Goal: Task Accomplishment & Management: Manage account settings

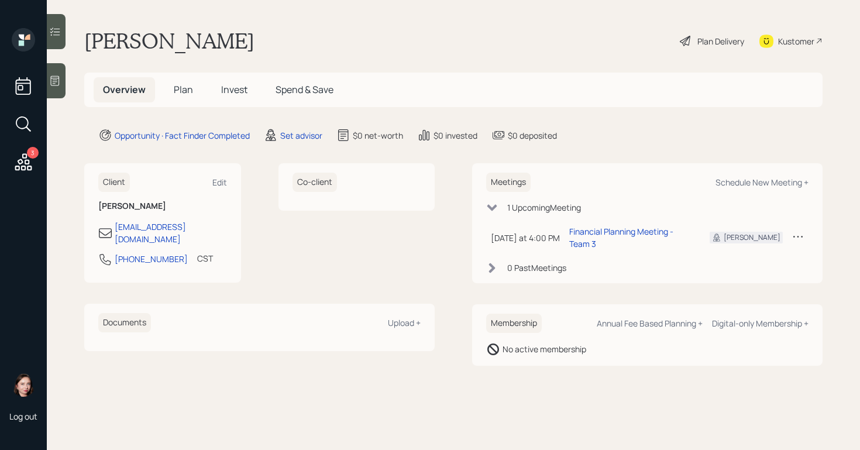
click at [685, 39] on icon at bounding box center [684, 41] width 11 height 11
click at [300, 134] on div "Set advisor" at bounding box center [301, 135] width 42 height 12
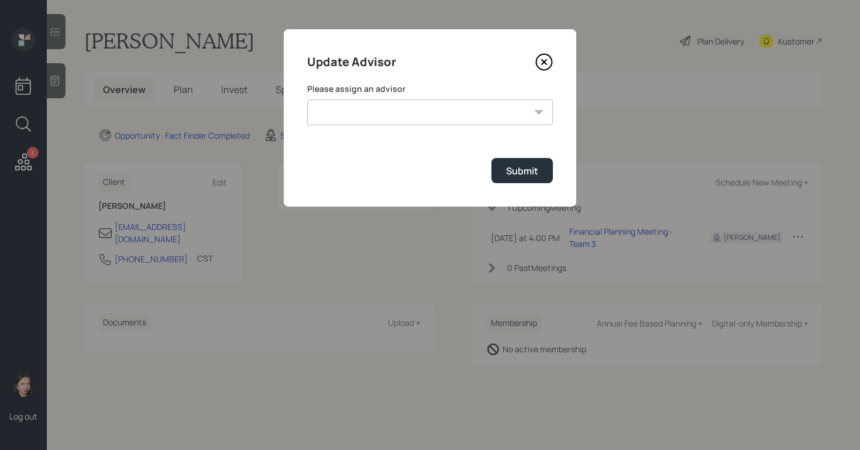
click at [405, 112] on select "Michael Russo Jonah Coleman Tyler End Treva Nostdahl Eric Schwartz Sami Boghos …" at bounding box center [430, 112] width 246 height 26
select select "b1d8ea90-abcc-42aa-86cc-4f33a132aacc"
click at [307, 99] on select "Michael Russo Jonah Coleman Tyler End Treva Nostdahl Eric Schwartz Sami Boghos …" at bounding box center [430, 112] width 246 height 26
click at [536, 166] on div "Submit" at bounding box center [522, 170] width 32 height 13
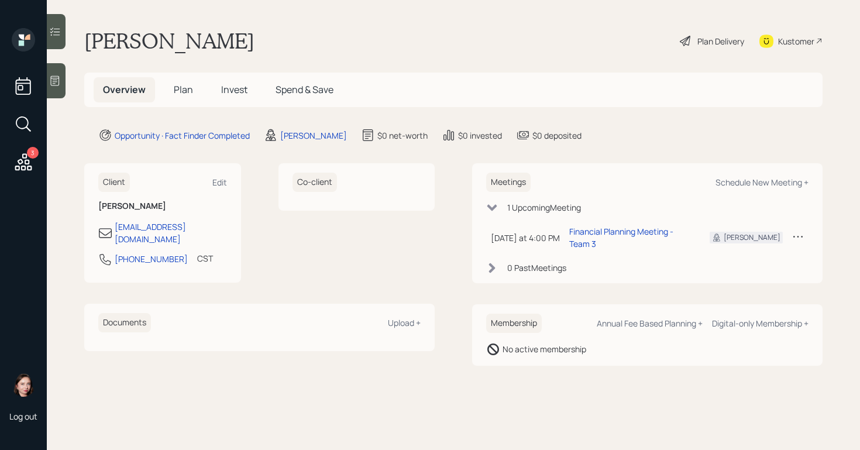
click at [703, 39] on div "Plan Delivery" at bounding box center [720, 41] width 47 height 12
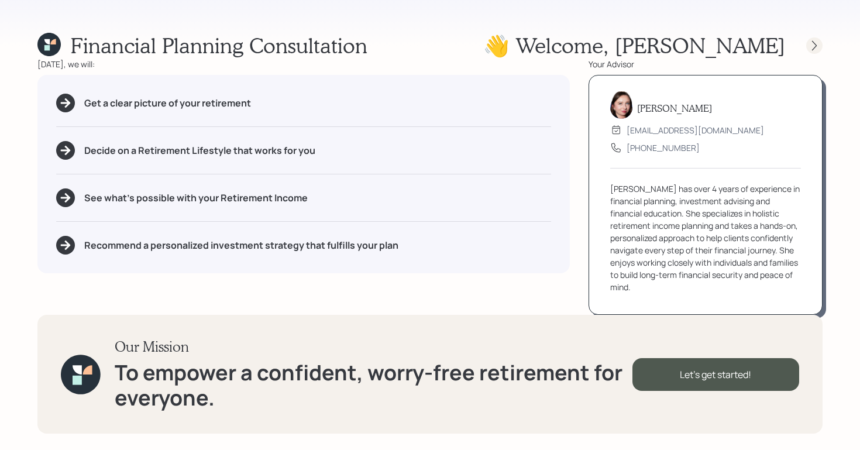
click at [812, 42] on icon at bounding box center [814, 46] width 12 height 12
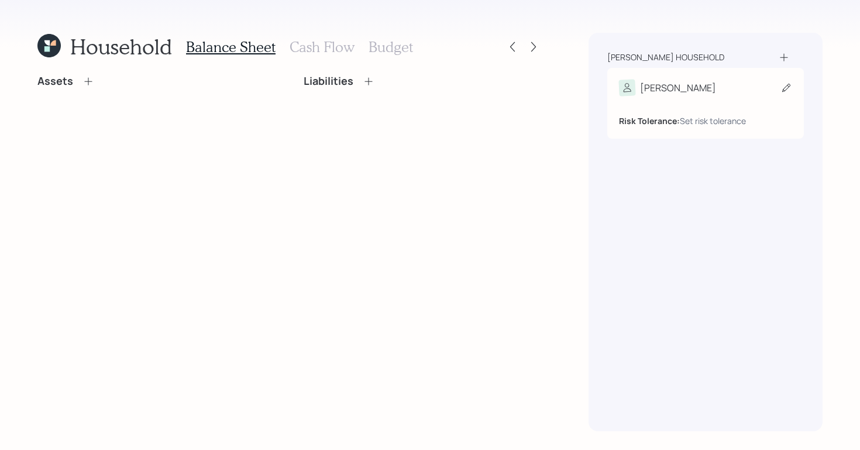
click at [730, 88] on div "[PERSON_NAME]" at bounding box center [705, 88] width 173 height 16
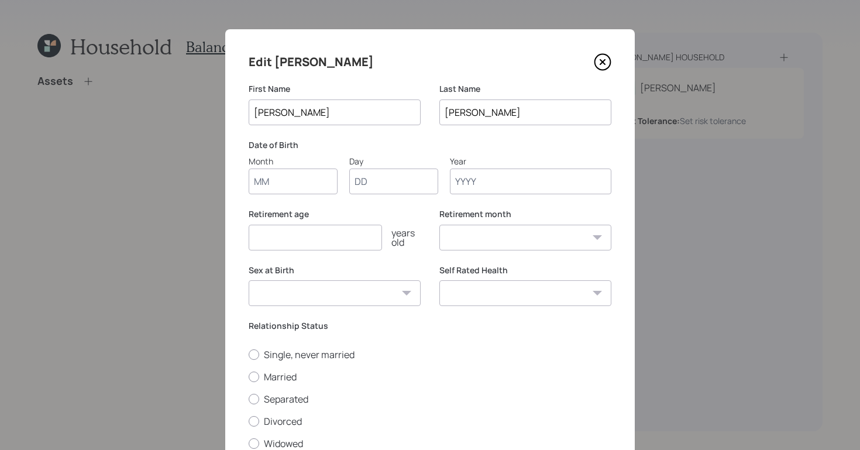
click at [292, 167] on label "Month" at bounding box center [293, 174] width 89 height 39
click at [292, 168] on input "Month" at bounding box center [293, 181] width 89 height 26
click at [291, 174] on input "Month" at bounding box center [293, 181] width 89 height 26
type input "01"
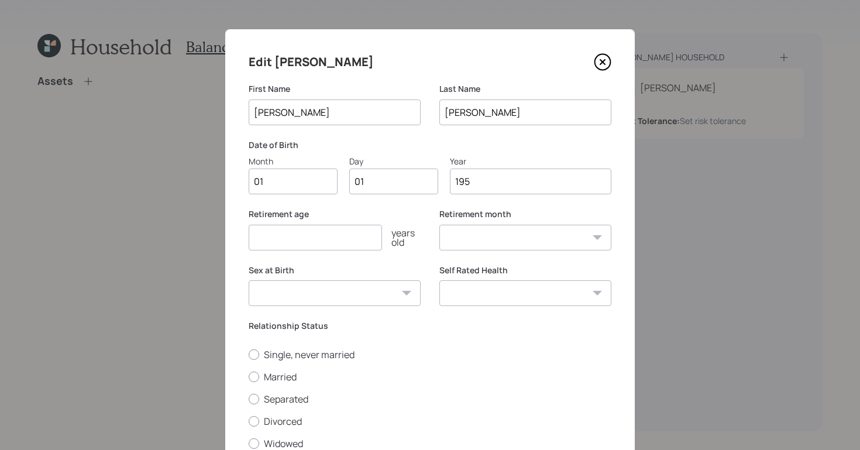
type input "1959"
select select "1"
type input "1959"
click at [284, 246] on input "number" at bounding box center [315, 238] width 133 height 26
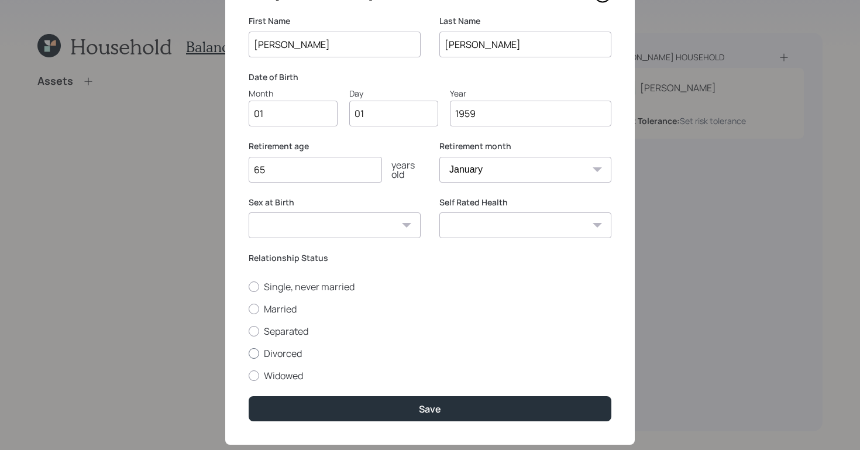
scroll to position [92, 0]
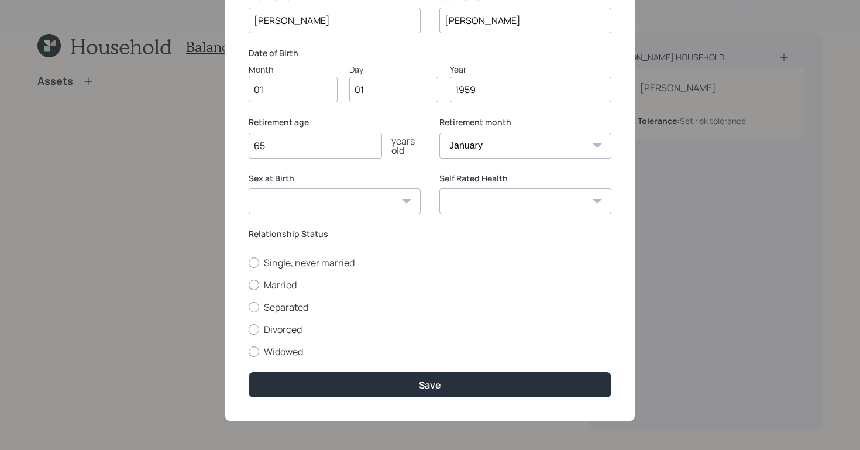
type input "65"
click at [249, 286] on div at bounding box center [254, 284] width 11 height 11
click at [249, 285] on input "Married" at bounding box center [248, 284] width 1 height 1
radio input "true"
click at [525, 207] on select "Excellent Very Good Good Fair Poor" at bounding box center [525, 201] width 172 height 26
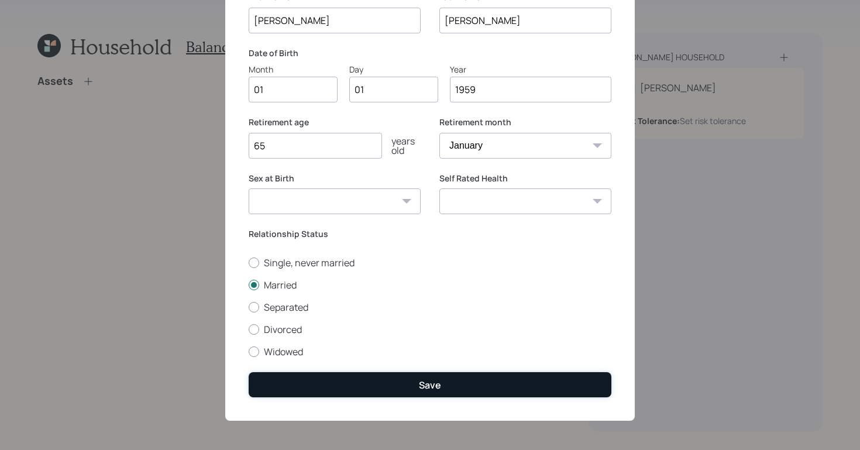
click at [407, 388] on button "Save" at bounding box center [430, 384] width 363 height 25
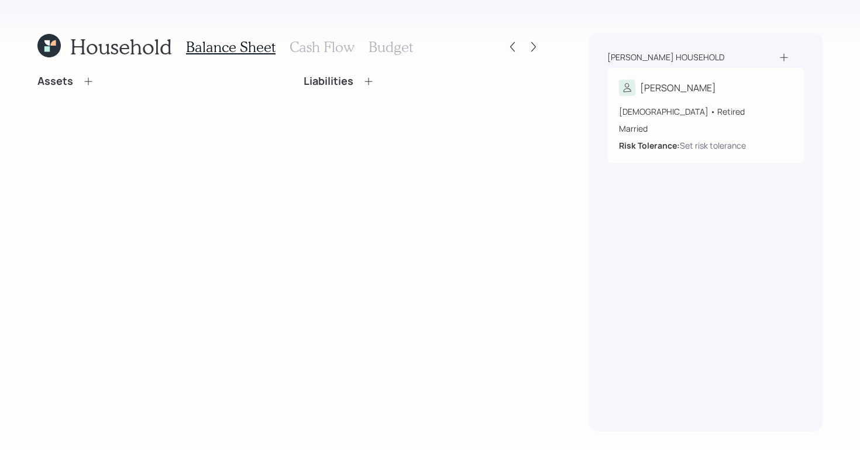
click at [786, 57] on icon at bounding box center [784, 57] width 12 height 12
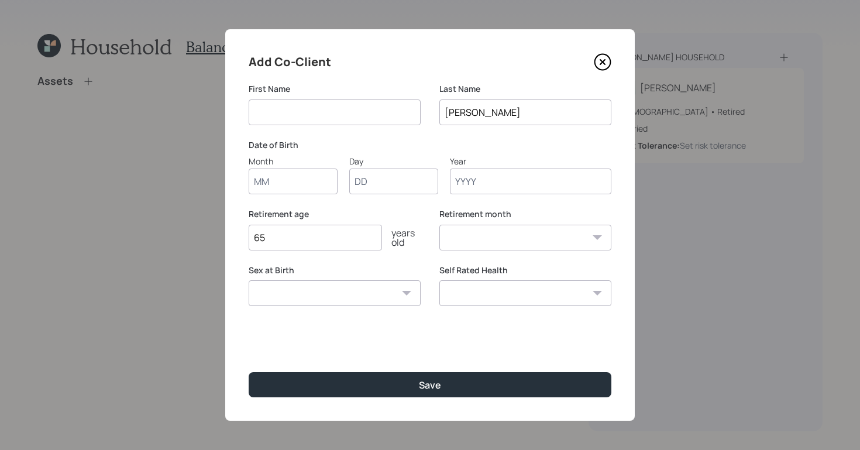
click at [343, 111] on input at bounding box center [335, 112] width 172 height 26
type input "Mrs"
click at [299, 183] on input "Month" at bounding box center [293, 181] width 89 height 26
type input "01"
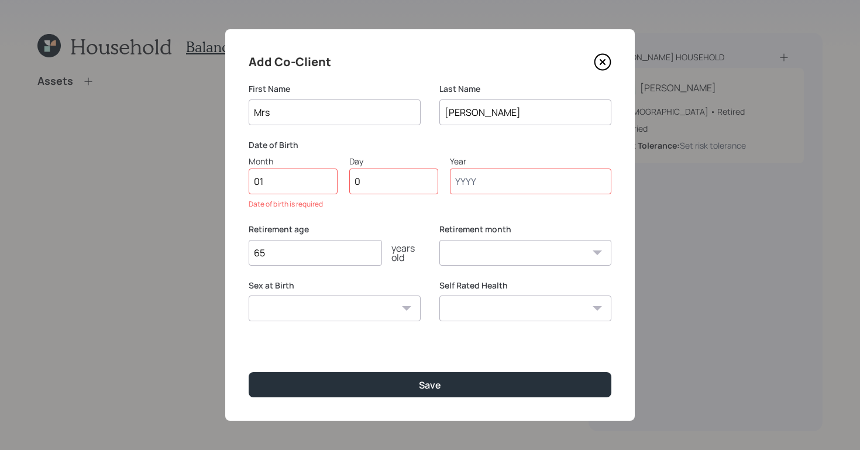
type input "01"
type input "1960"
select select "1"
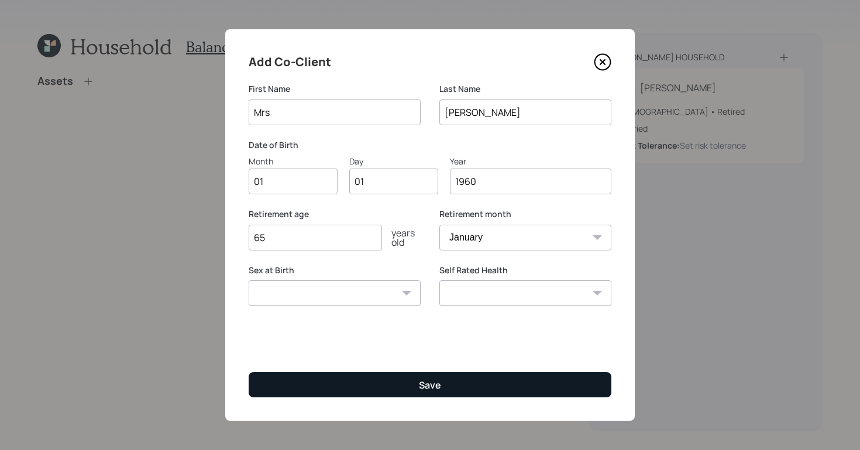
type input "1960"
click at [427, 387] on div "Save" at bounding box center [430, 384] width 22 height 13
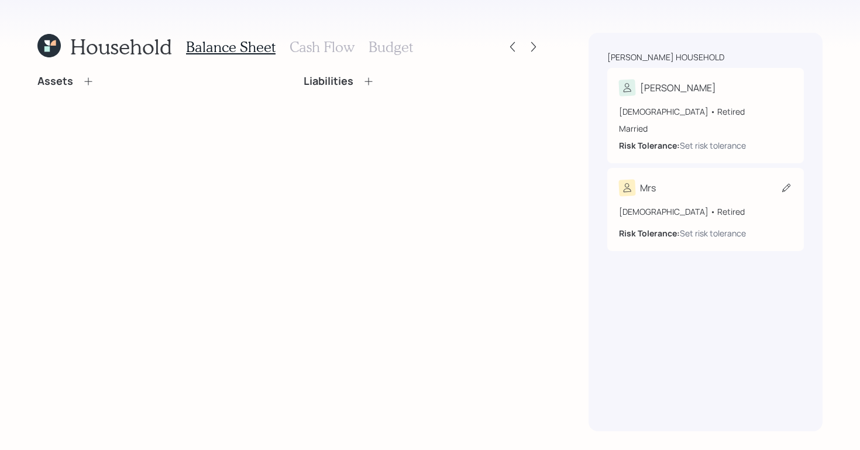
click at [691, 194] on div "Mrs" at bounding box center [705, 188] width 173 height 16
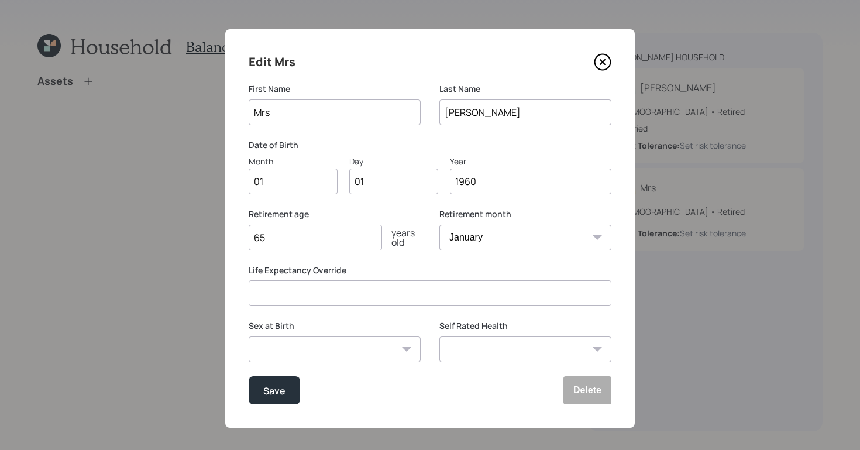
click at [602, 63] on icon at bounding box center [602, 62] width 18 height 18
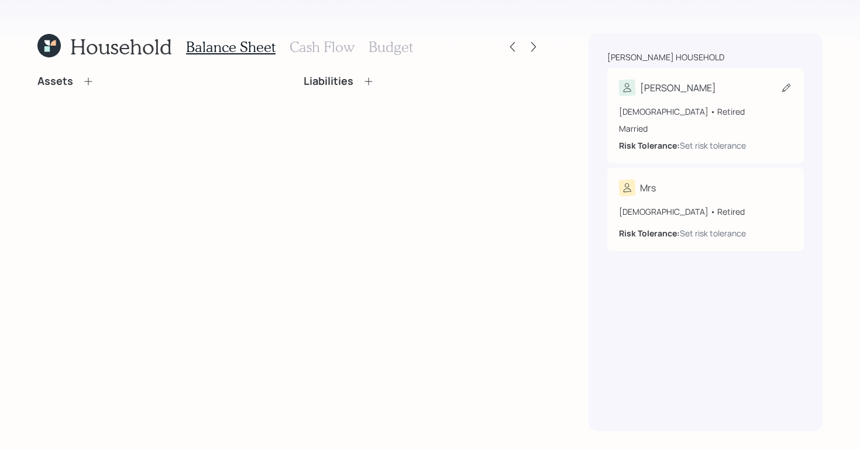
click at [719, 106] on div "[DEMOGRAPHIC_DATA] • Retired" at bounding box center [705, 111] width 173 height 12
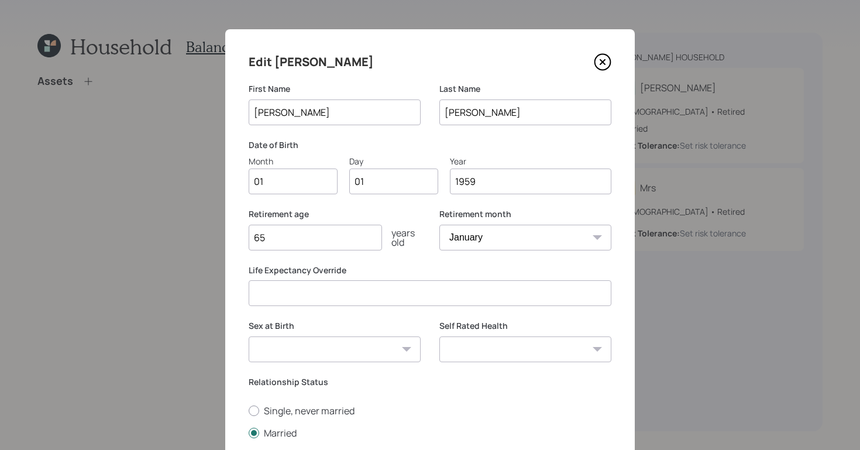
click at [607, 56] on div "Edit Bobby First Name Bobby Last Name Garcia Date of Birth Month 01 Day 01 Year…" at bounding box center [429, 298] width 409 height 539
click at [602, 64] on icon at bounding box center [602, 62] width 18 height 18
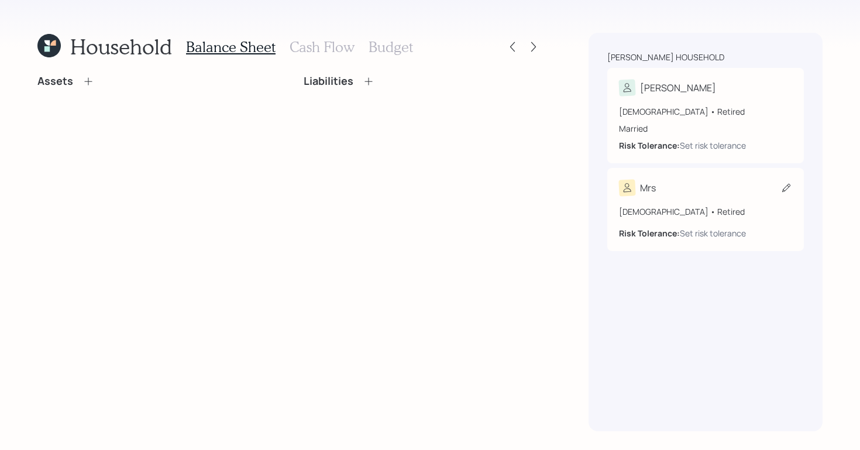
click at [712, 192] on div "Mrs" at bounding box center [705, 188] width 173 height 16
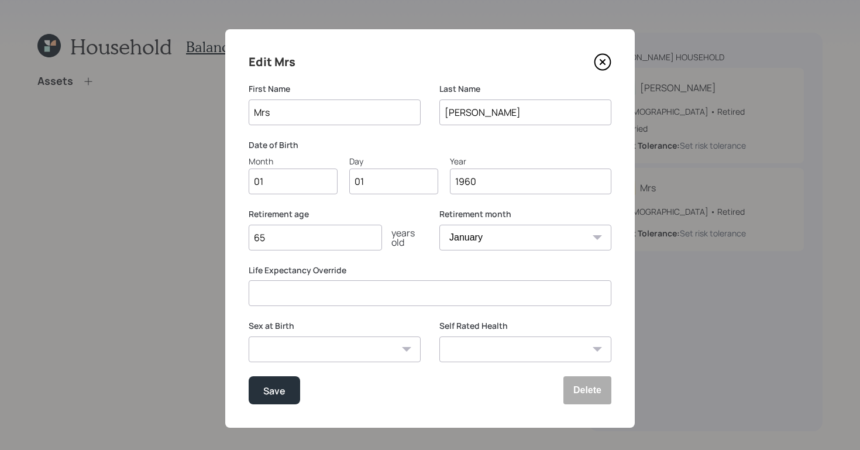
click at [503, 191] on input "1960" at bounding box center [530, 181] width 161 height 26
type input "1959"
click at [315, 356] on select "Male Female Other / Prefer not to say" at bounding box center [335, 349] width 172 height 26
select select "female"
click at [249, 336] on select "Male Female Other / Prefer not to say" at bounding box center [335, 349] width 172 height 26
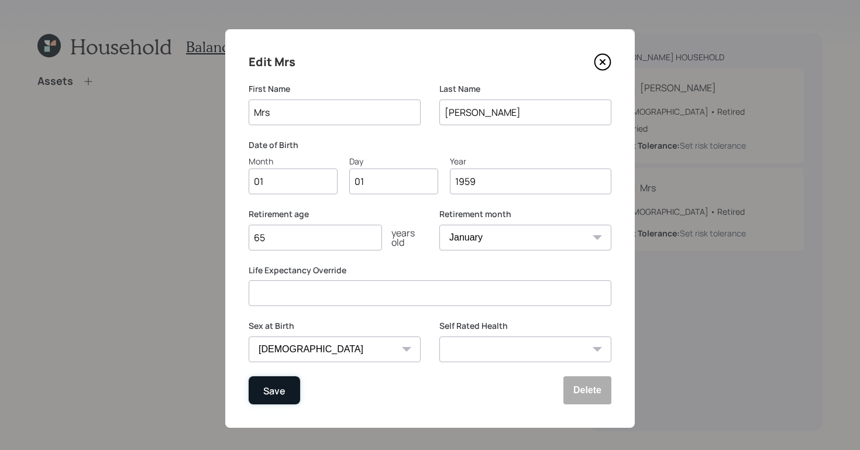
click at [279, 387] on div "Save" at bounding box center [274, 390] width 22 height 16
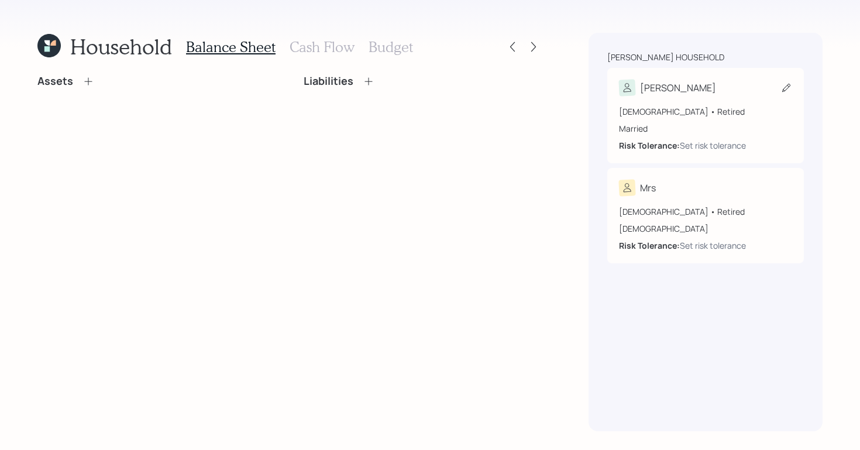
click at [714, 89] on div "[PERSON_NAME]" at bounding box center [705, 88] width 173 height 16
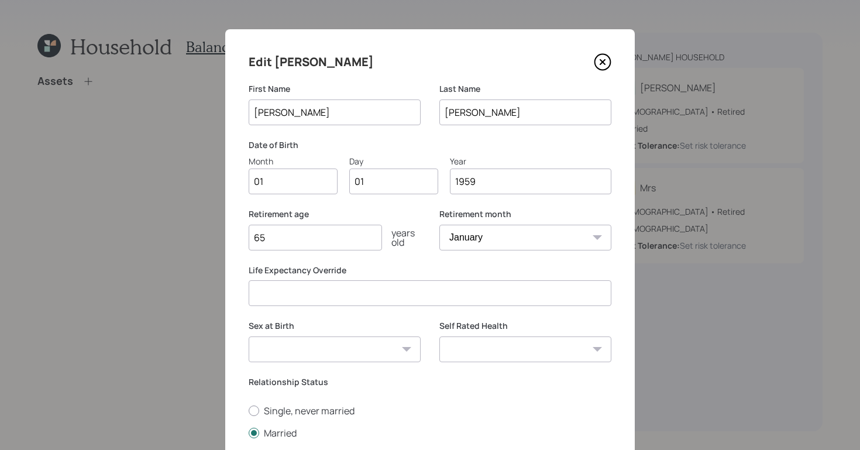
click at [365, 341] on select "Male Female Other / Prefer not to say" at bounding box center [335, 349] width 172 height 26
click at [249, 336] on select "Male Female Other / Prefer not to say" at bounding box center [335, 349] width 172 height 26
click at [359, 355] on select "Male Female Other / Prefer not to say" at bounding box center [335, 349] width 172 height 26
select select "male"
click at [249, 336] on select "Male Female Other / Prefer not to say" at bounding box center [335, 349] width 172 height 26
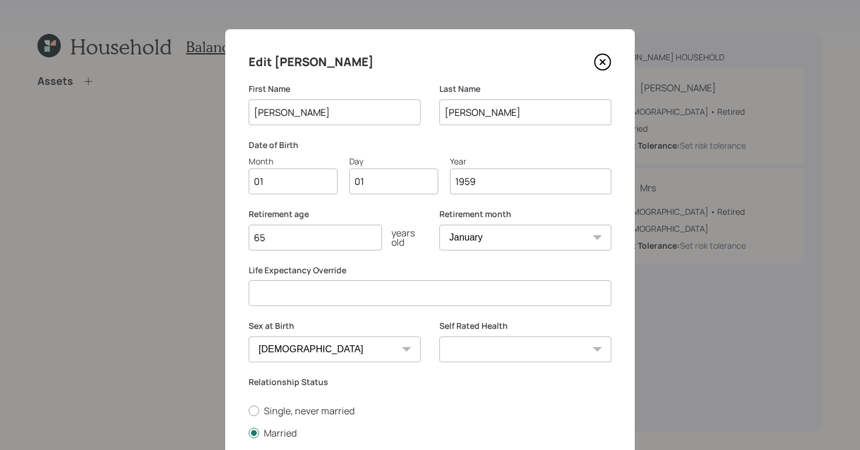
scroll to position [149, 0]
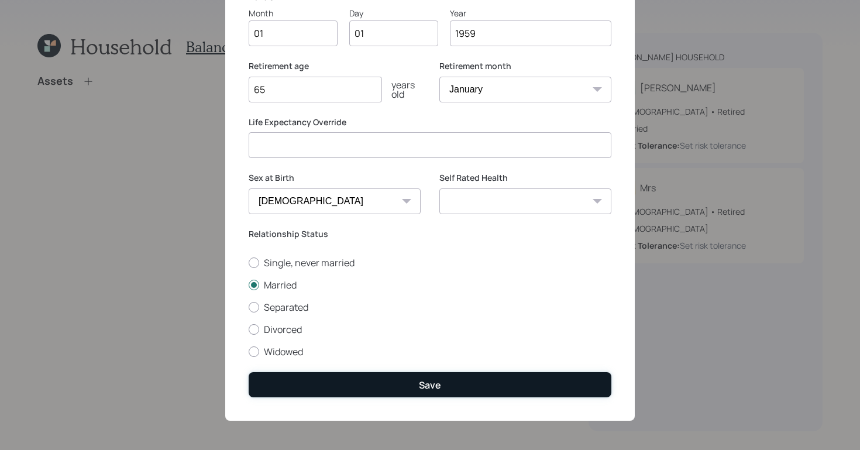
click at [440, 377] on button "Save" at bounding box center [430, 384] width 363 height 25
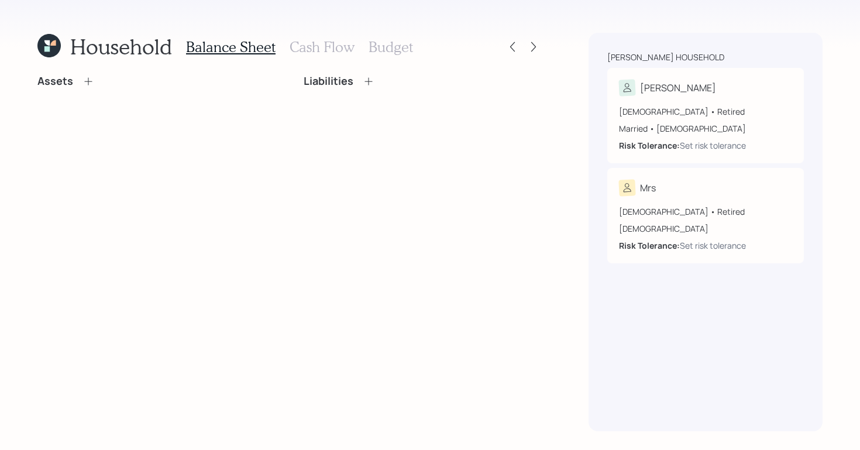
click at [339, 41] on h3 "Cash Flow" at bounding box center [321, 47] width 65 height 17
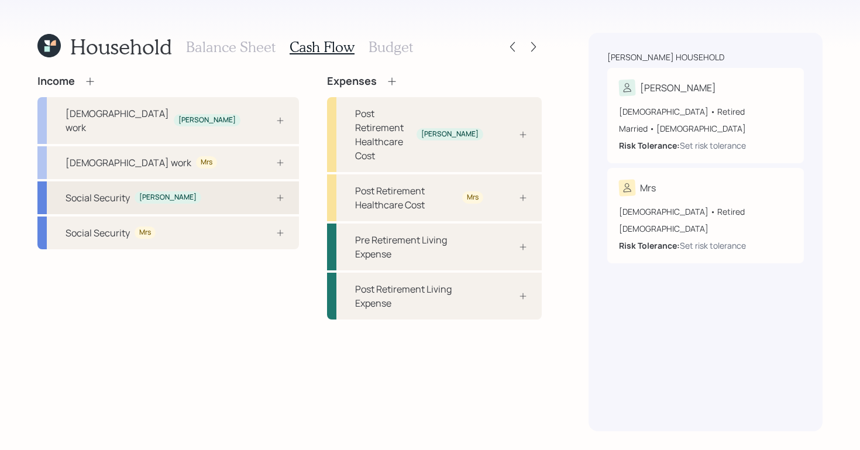
click at [135, 191] on div "Social Security Bobby" at bounding box center [167, 197] width 261 height 33
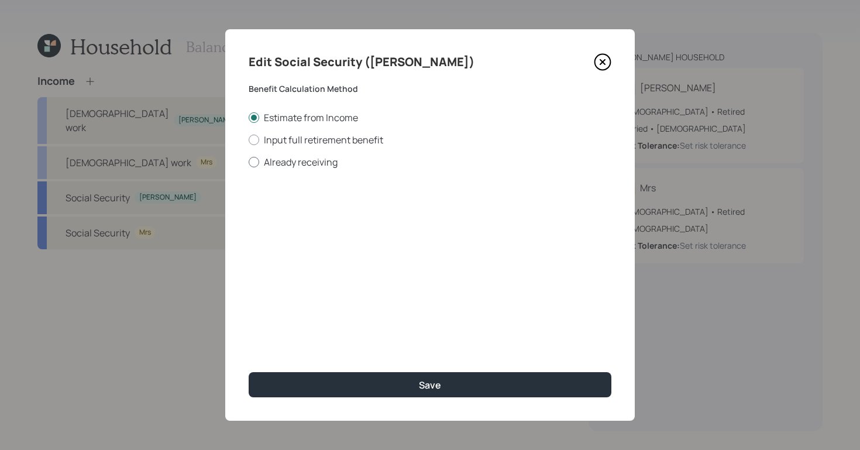
click at [259, 162] on label "Already receiving" at bounding box center [430, 162] width 363 height 13
click at [249, 162] on input "Already receiving" at bounding box center [248, 161] width 1 height 1
radio input "true"
click at [601, 59] on icon at bounding box center [602, 62] width 18 height 18
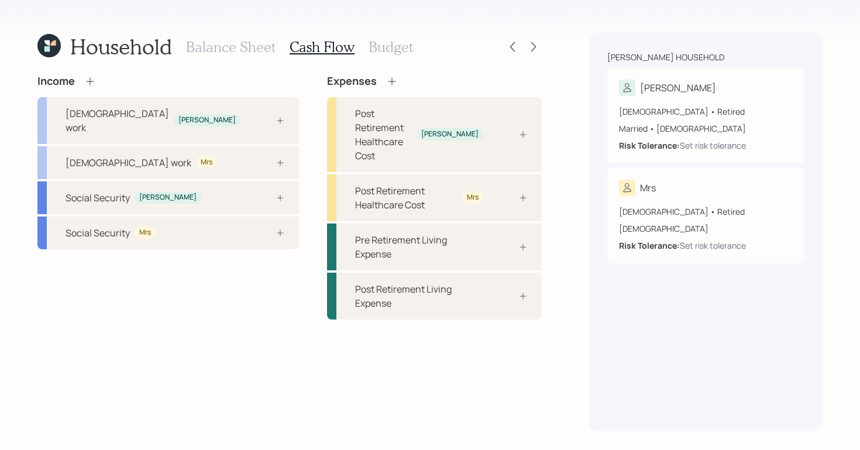
click at [227, 51] on h3 "Balance Sheet" at bounding box center [230, 47] width 89 height 17
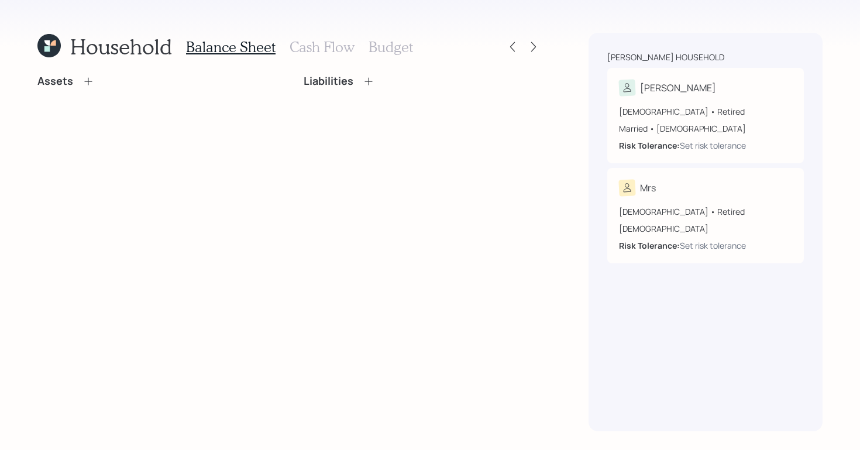
click at [89, 85] on icon at bounding box center [88, 81] width 12 height 12
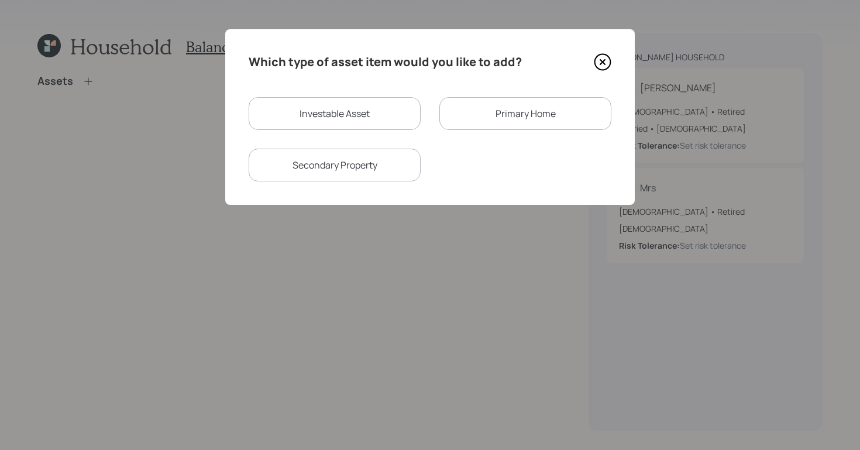
click at [370, 119] on div "Investable Asset" at bounding box center [335, 113] width 172 height 33
select select "taxable"
select select "balanced"
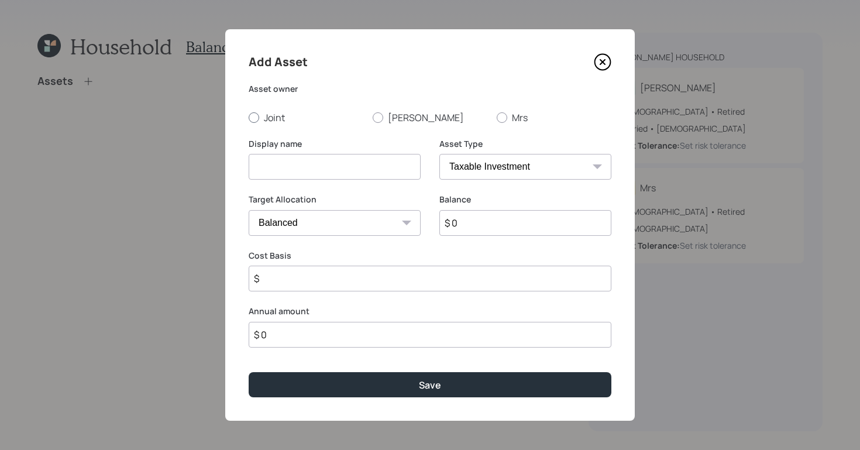
click at [260, 117] on label "Joint" at bounding box center [306, 117] width 115 height 13
click at [249, 117] on input "Joint" at bounding box center [248, 117] width 1 height 1
radio input "true"
click at [308, 164] on input at bounding box center [335, 167] width 172 height 26
type input "Savings"
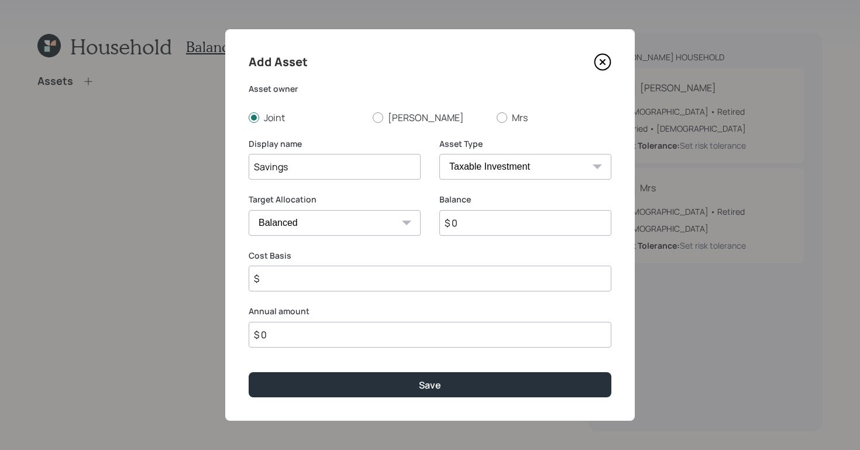
click at [505, 219] on input "$ 0" at bounding box center [525, 223] width 172 height 26
type input "$ 14,000"
click at [410, 266] on input "$" at bounding box center [430, 278] width 363 height 26
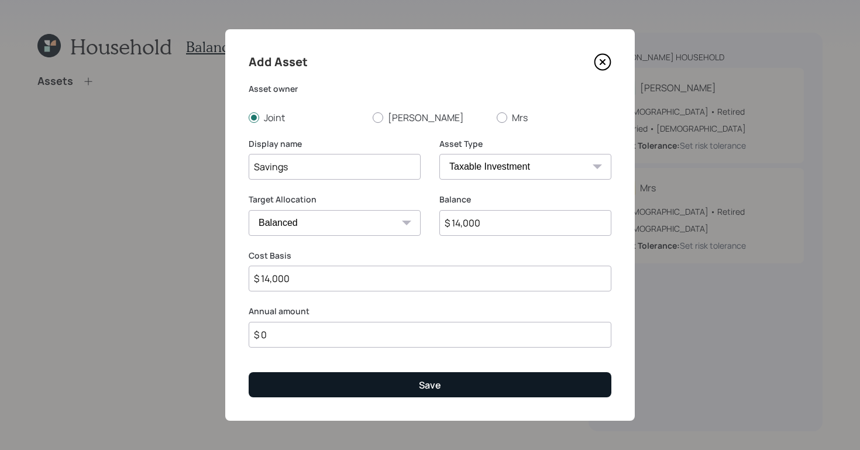
type input "$ 14,000"
click at [460, 394] on button "Save" at bounding box center [430, 384] width 363 height 25
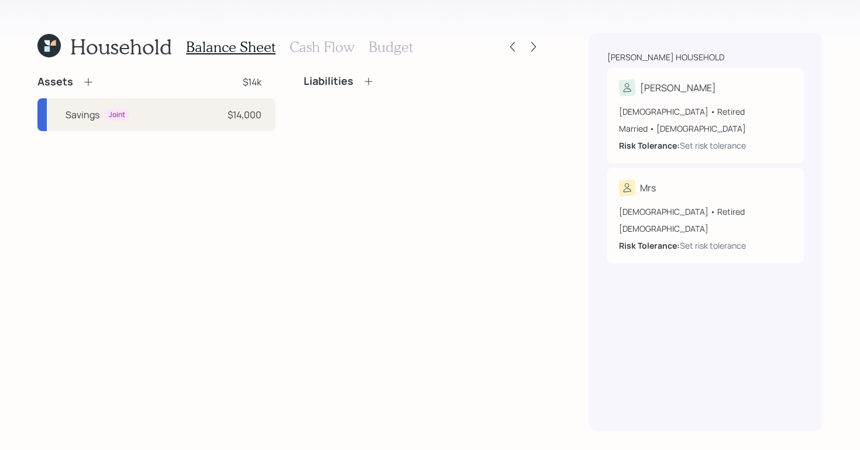
click at [88, 81] on icon at bounding box center [88, 82] width 8 height 8
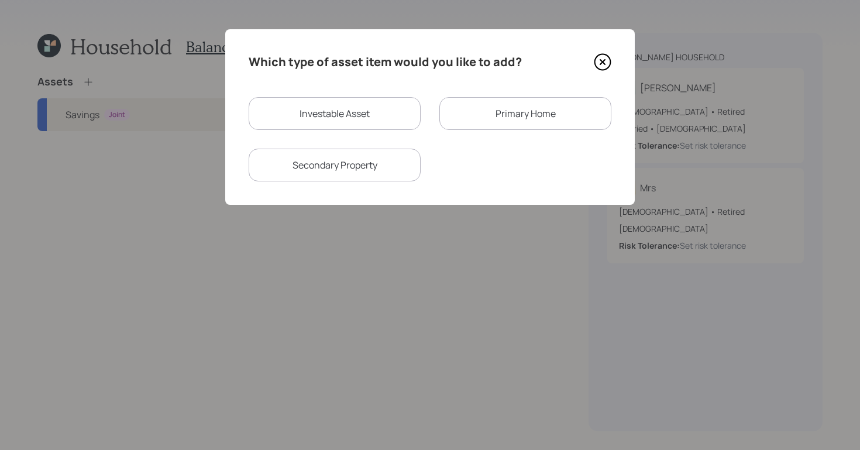
click at [307, 113] on div "Investable Asset" at bounding box center [335, 113] width 172 height 33
select select "taxable"
select select "balanced"
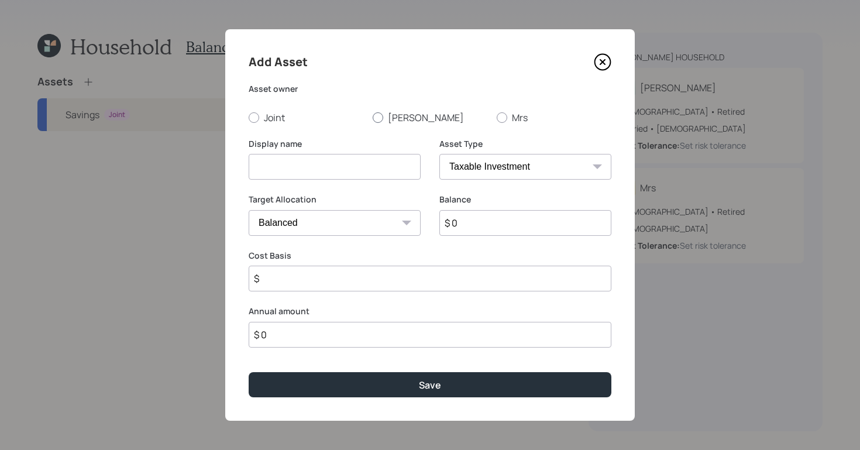
click at [369, 119] on div "Joint Bobby Mrs" at bounding box center [430, 117] width 363 height 13
click at [382, 119] on div at bounding box center [377, 117] width 11 height 11
click at [372, 118] on input "[PERSON_NAME]" at bounding box center [372, 117] width 1 height 1
radio input "true"
click at [361, 163] on input at bounding box center [335, 167] width 172 height 26
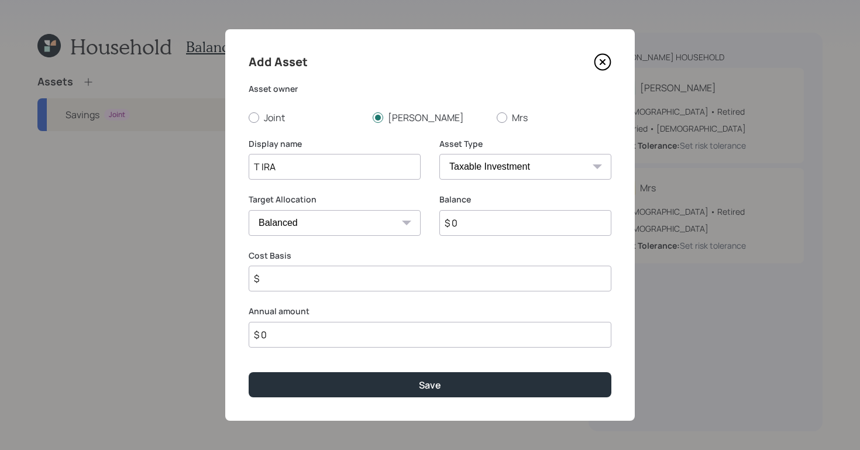
type input "T IRA"
click at [551, 179] on select "SEP IRA IRA Roth IRA 401(k) Roth 401(k) 403(b) Roth 403(b) 457(b) Roth 457(b) H…" at bounding box center [525, 167] width 172 height 26
select select "ira"
click at [439, 154] on select "SEP IRA IRA Roth IRA 401(k) Roth 401(k) 403(b) Roth 403(b) 457(b) Roth 457(b) H…" at bounding box center [525, 167] width 172 height 26
type input "$"
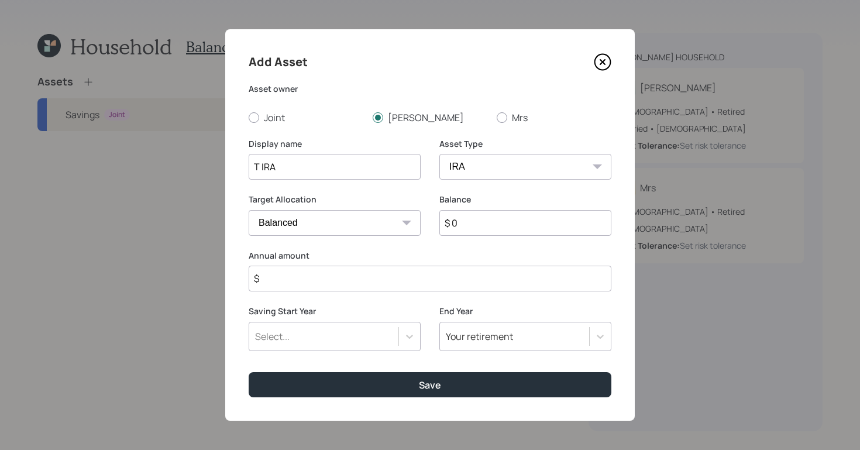
click at [505, 217] on input "$ 0" at bounding box center [525, 223] width 172 height 26
type input "$ 10,000"
click at [417, 264] on div "Annual amount $" at bounding box center [430, 271] width 363 height 42
click at [416, 269] on input "$" at bounding box center [430, 278] width 363 height 26
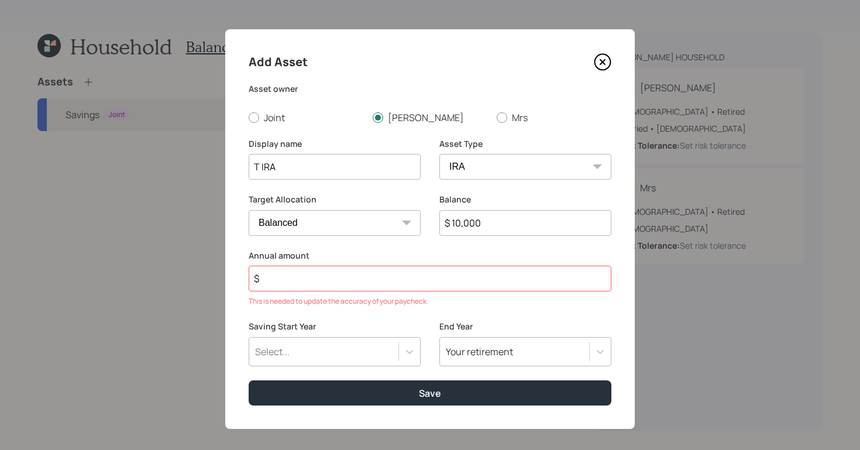
click at [418, 287] on input "$" at bounding box center [430, 278] width 363 height 26
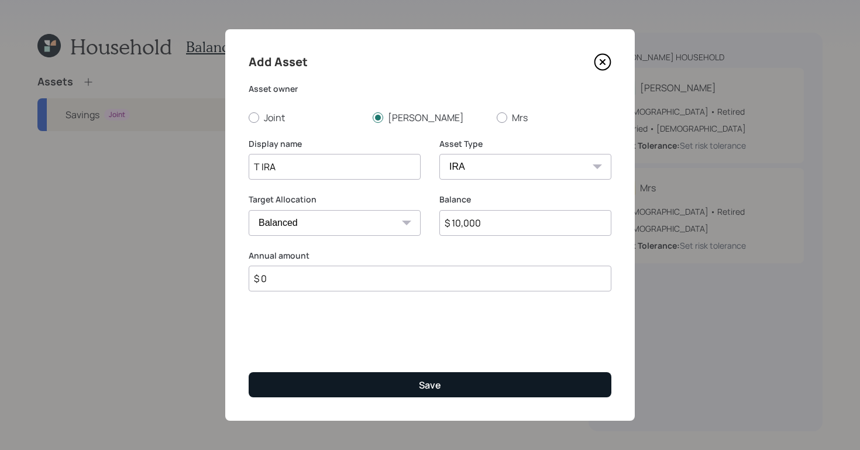
type input "$ 0"
click at [552, 394] on button "Save" at bounding box center [430, 384] width 363 height 25
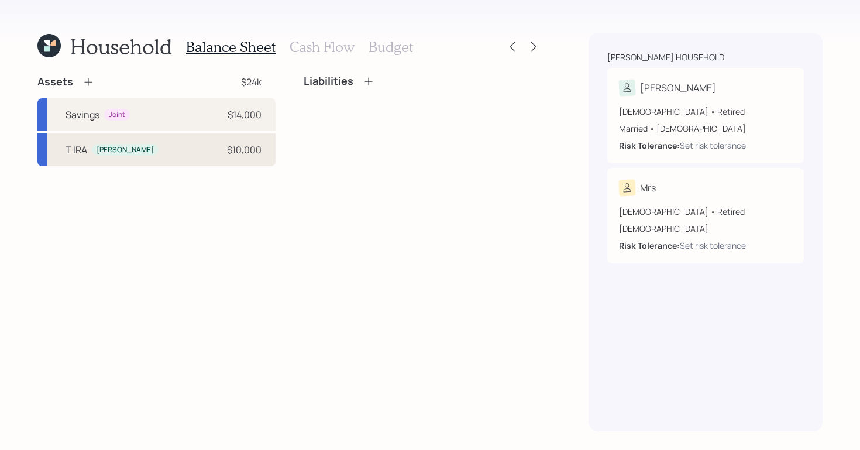
click at [232, 151] on div "$10,000" at bounding box center [244, 150] width 34 height 14
select select "ira"
select select "balanced"
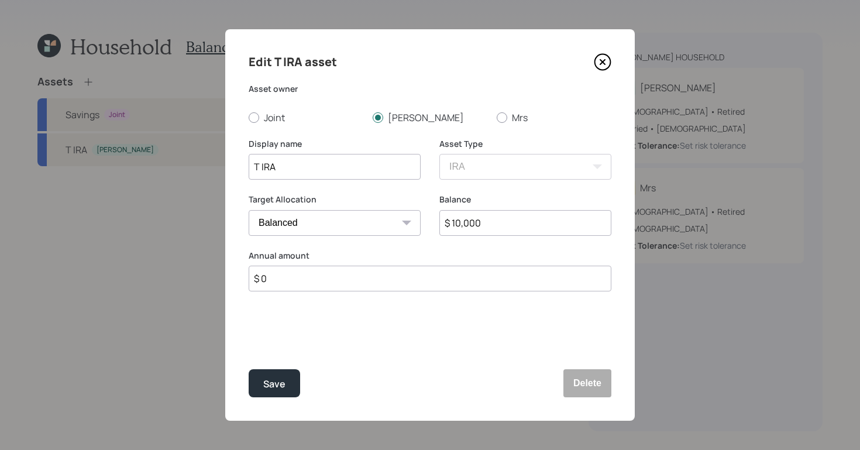
click at [606, 62] on icon at bounding box center [602, 62] width 18 height 18
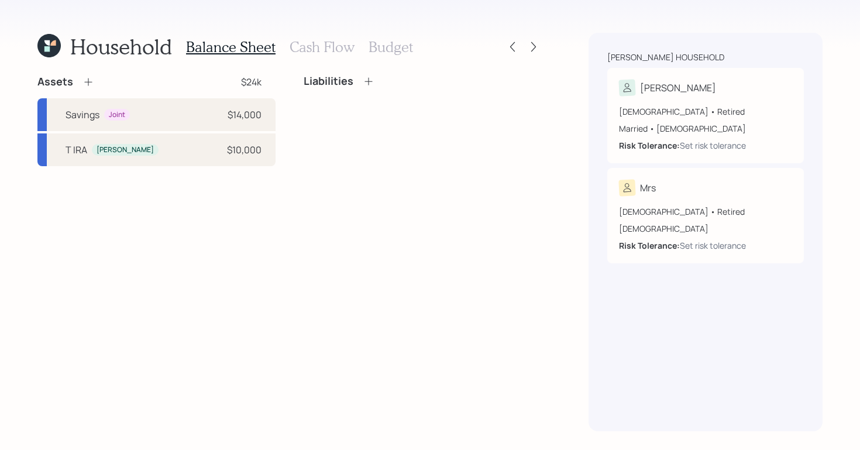
click at [301, 40] on h3 "Cash Flow" at bounding box center [321, 47] width 65 height 17
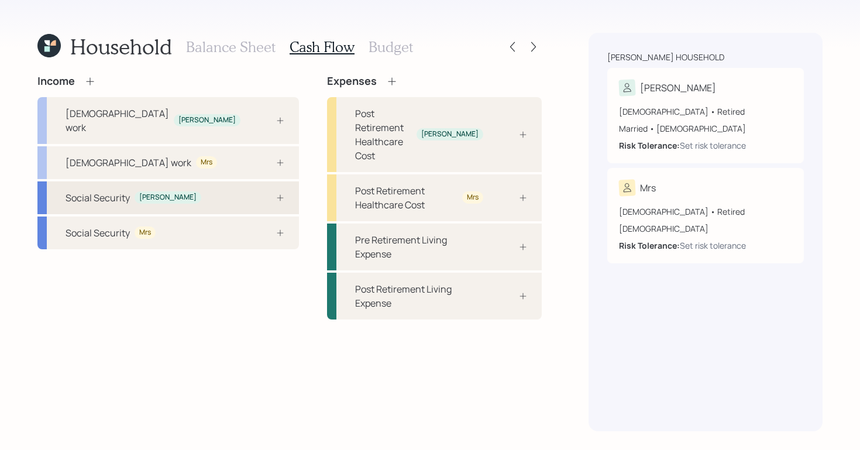
click at [211, 183] on div "Social Security Bobby" at bounding box center [167, 197] width 261 height 33
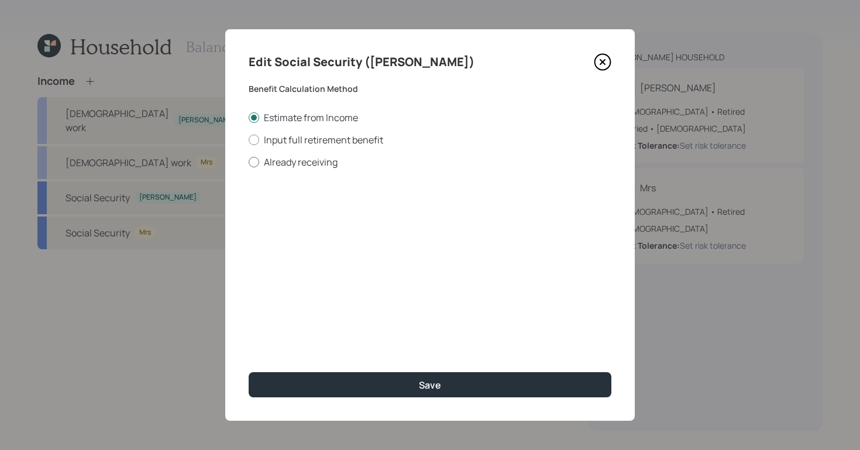
click at [260, 164] on label "Already receiving" at bounding box center [430, 162] width 363 height 13
click at [249, 162] on input "Already receiving" at bounding box center [248, 161] width 1 height 1
radio input "true"
click at [379, 209] on input "$" at bounding box center [430, 211] width 363 height 26
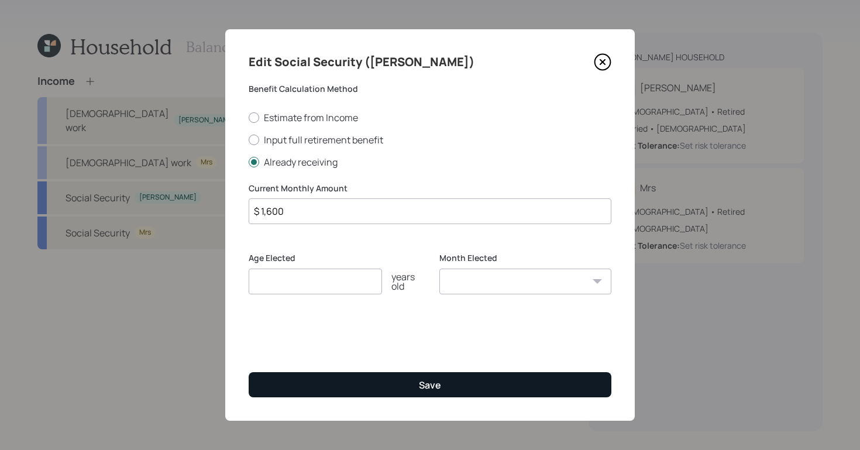
type input "$ 1,600"
click at [461, 378] on button "Save" at bounding box center [430, 384] width 363 height 25
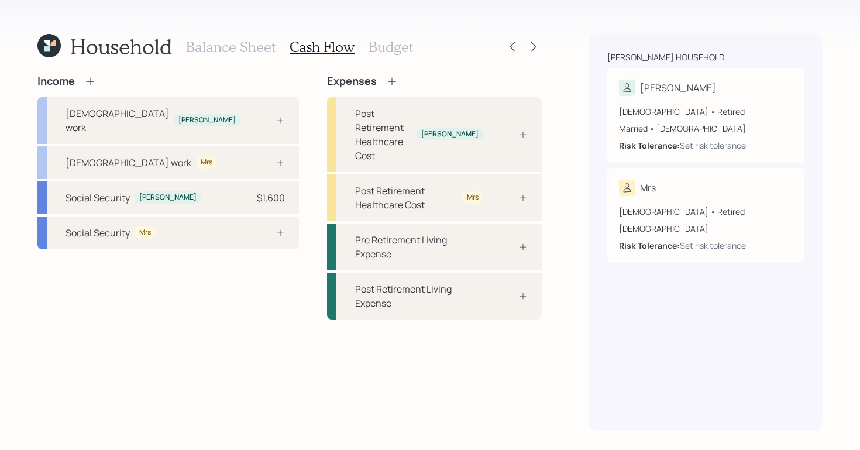
click at [233, 44] on h3 "Balance Sheet" at bounding box center [230, 47] width 89 height 17
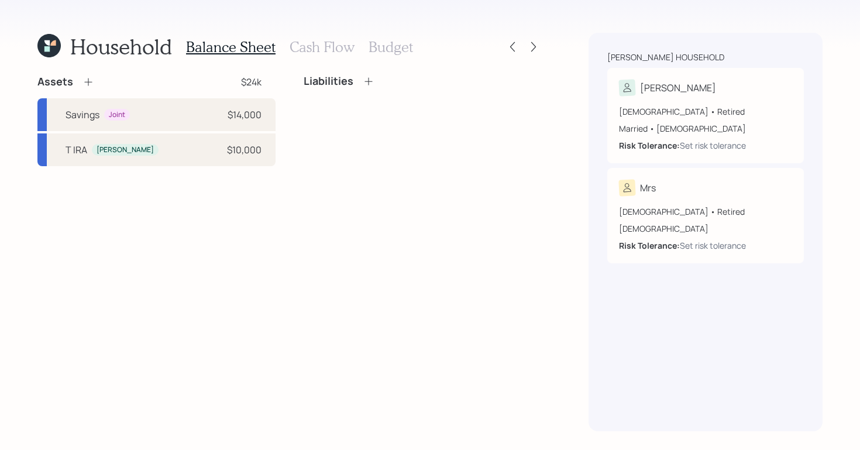
click at [403, 380] on div "Assets $24k Savings Joint $14,000 T IRA Bobby $10,000 Liabilities" at bounding box center [289, 253] width 504 height 356
click at [333, 44] on h3 "Cash Flow" at bounding box center [321, 47] width 65 height 17
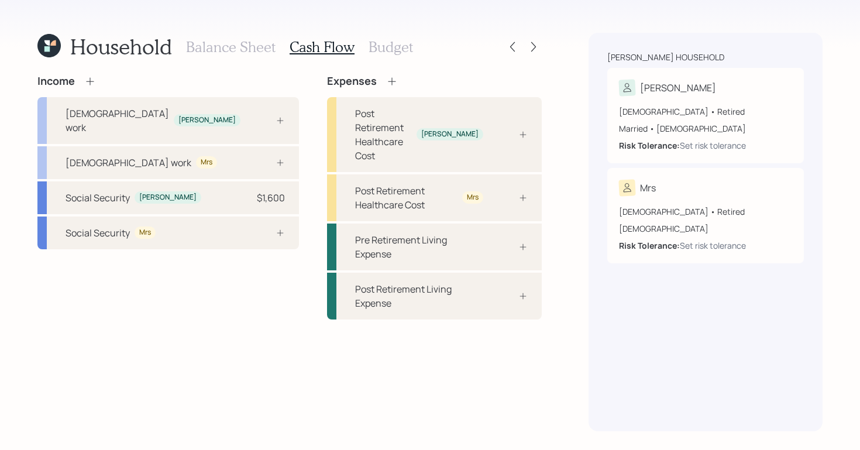
click at [398, 48] on h3 "Budget" at bounding box center [390, 47] width 44 height 17
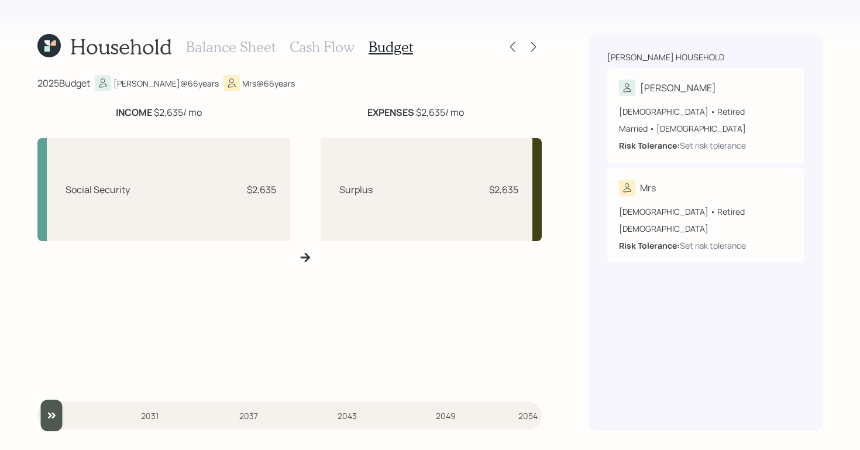
click at [334, 48] on h3 "Cash Flow" at bounding box center [321, 47] width 65 height 17
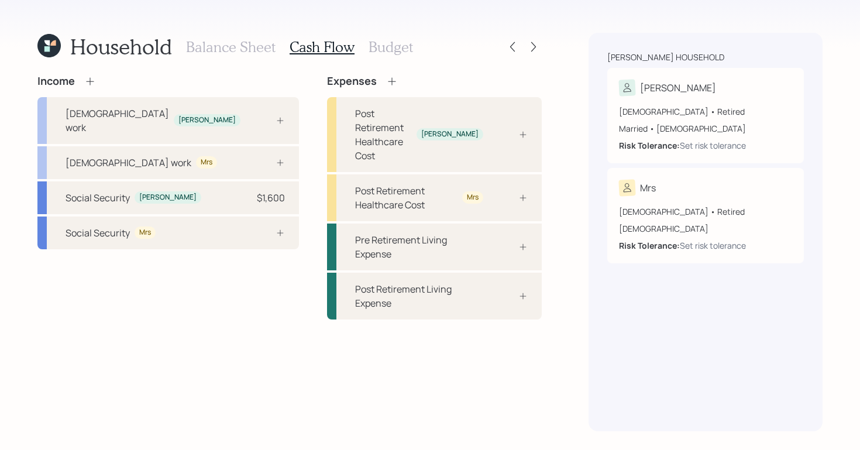
click at [398, 42] on h3 "Budget" at bounding box center [390, 47] width 44 height 17
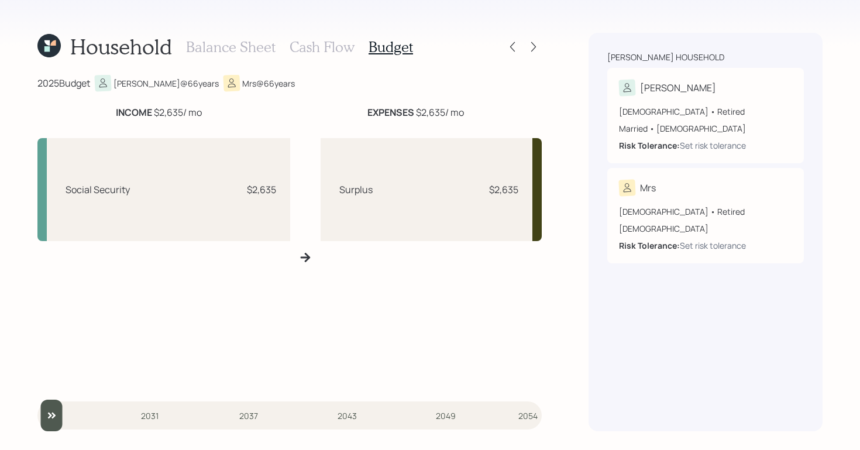
click at [244, 51] on h3 "Balance Sheet" at bounding box center [230, 47] width 89 height 17
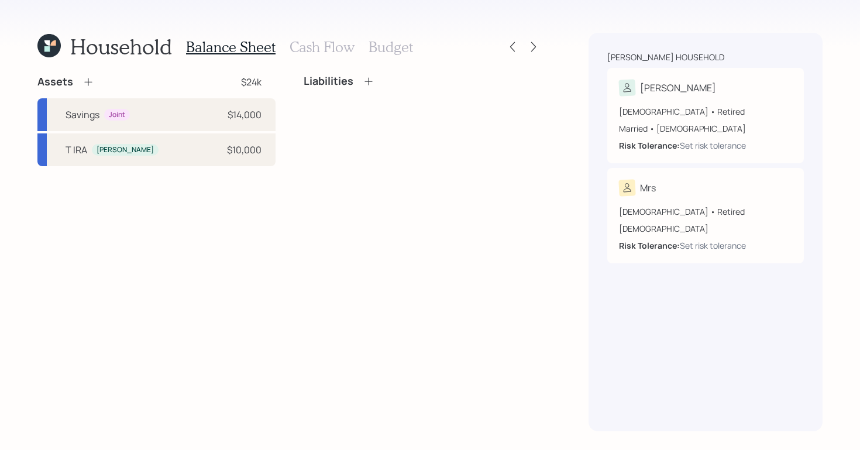
click at [389, 45] on h3 "Budget" at bounding box center [390, 47] width 44 height 17
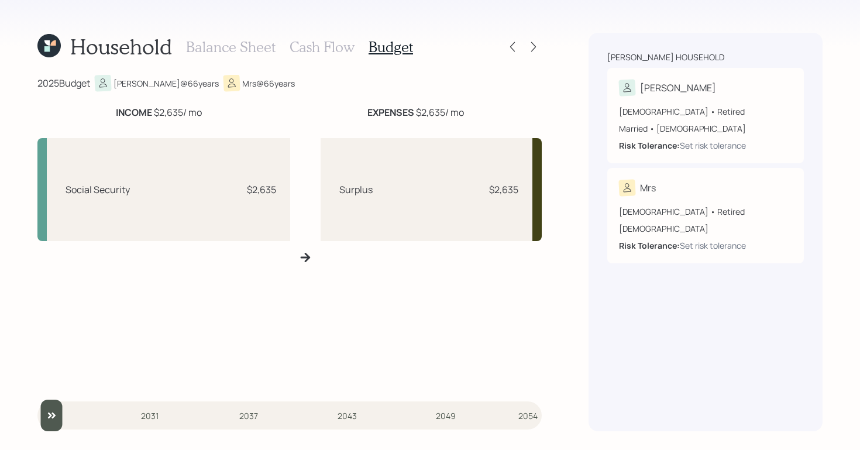
click at [211, 180] on div "Social Security $2,635" at bounding box center [163, 189] width 253 height 103
